Goal: Task Accomplishment & Management: Manage account settings

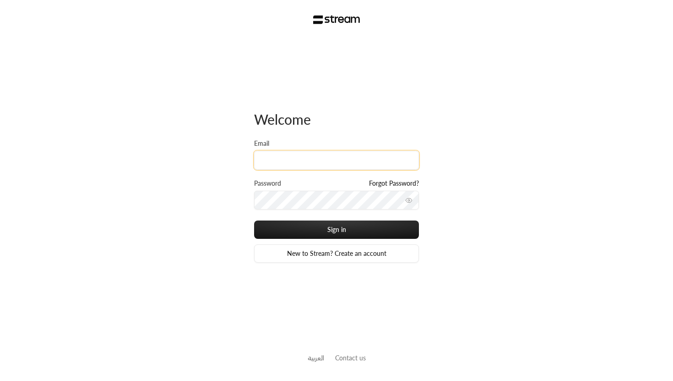
click at [312, 159] on input "Email" at bounding box center [336, 160] width 165 height 19
type input "[EMAIL_ADDRESS][DOMAIN_NAME]"
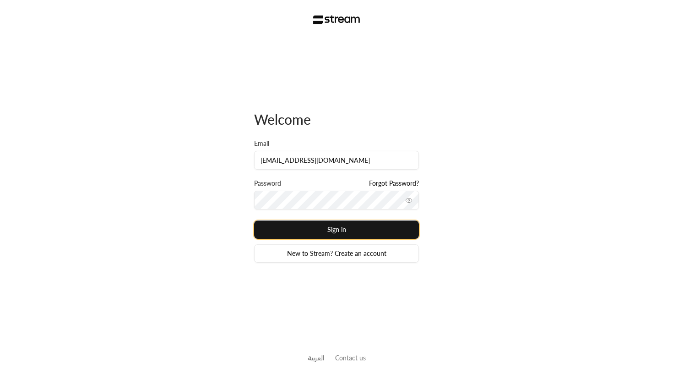
click at [333, 231] on button "Sign in" at bounding box center [336, 229] width 165 height 18
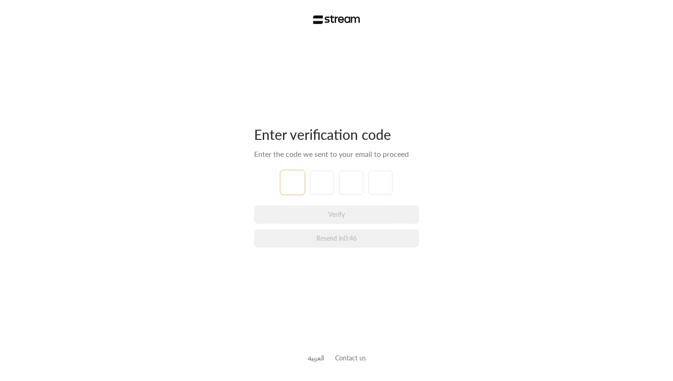
type input "7"
type input "3"
type input "6"
type input "9"
click at [474, 207] on div "Enter verification code Enter the code we sent to your email to proceed 7 3 6 9…" at bounding box center [336, 190] width 673 height 381
